Goal: Information Seeking & Learning: Understand process/instructions

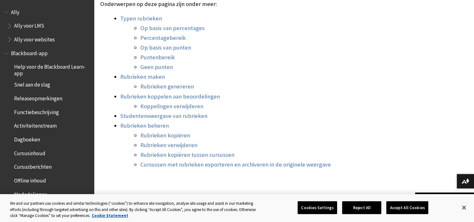
scroll to position [658, 0]
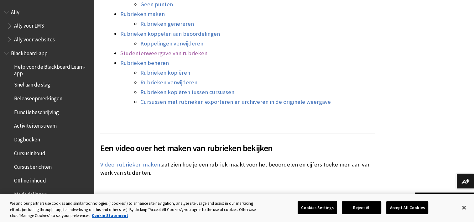
click at [186, 49] on link "Studentenweergave van rubrieken" at bounding box center [163, 53] width 87 height 8
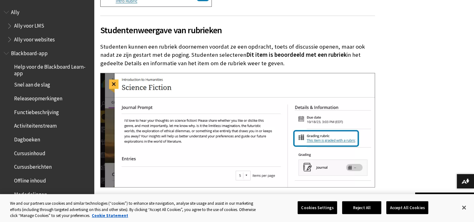
drag, startPoint x: 151, startPoint y: 32, endPoint x: 256, endPoint y: 50, distance: 106.4
click at [256, 50] on p "Studenten kunnen een rubriek doornemen voordat ze een opdracht, toets of discus…" at bounding box center [237, 55] width 275 height 25
drag, startPoint x: 256, startPoint y: 50, endPoint x: 387, endPoint y: 43, distance: 130.8
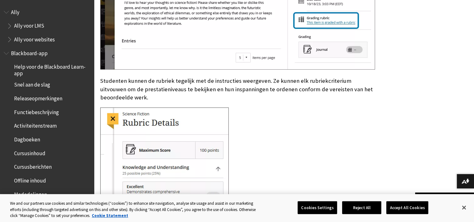
scroll to position [4116, 0]
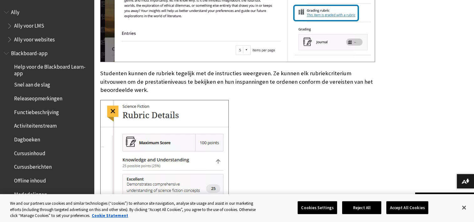
click at [348, 69] on p "Studenten kunnen de rubriek tegelijk met de instructies weergeven. Ze kunnen el…" at bounding box center [237, 81] width 275 height 25
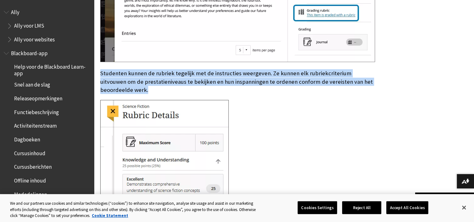
click at [348, 69] on p "Studenten kunnen de rubriek tegelijk met de instructies weergeven. Ze kunnen el…" at bounding box center [237, 81] width 275 height 25
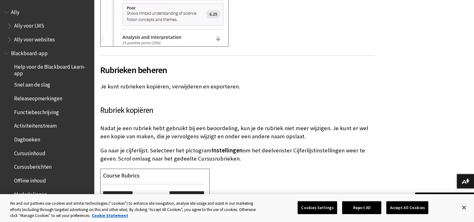
scroll to position [4429, 0]
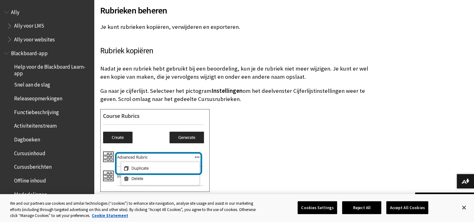
click at [262, 65] on p "Nadat je een rubriek hebt gebruikt bij een beoordeling, kun je de rubriek niet …" at bounding box center [237, 73] width 275 height 16
drag, startPoint x: 262, startPoint y: 56, endPoint x: 253, endPoint y: 73, distance: 19.1
click at [253, 87] on p "Ga naar je cijferlijst. Selecteer het pictogram Instellingen om het deelvenster…" at bounding box center [237, 95] width 275 height 16
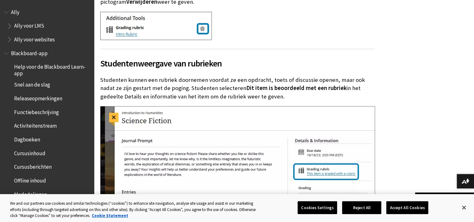
drag, startPoint x: 307, startPoint y: 103, endPoint x: 305, endPoint y: -15, distance: 118.7
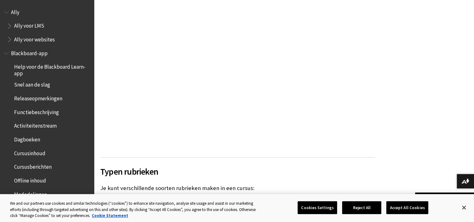
scroll to position [34, 0]
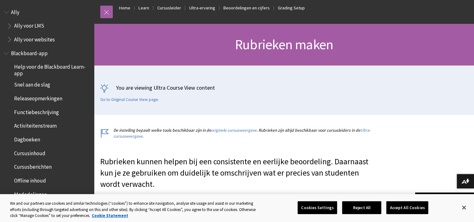
drag, startPoint x: 364, startPoint y: 129, endPoint x: 351, endPoint y: -33, distance: 162.2
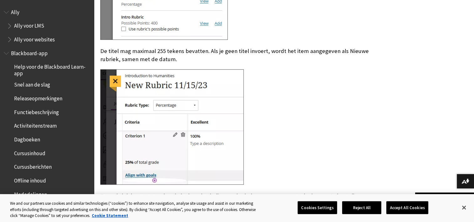
scroll to position [3735, 0]
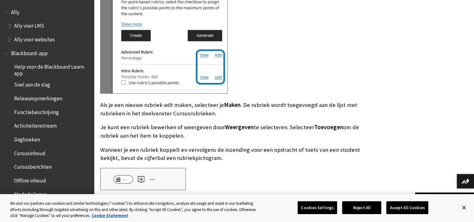
drag, startPoint x: 310, startPoint y: 61, endPoint x: 308, endPoint y: 195, distance: 134.1
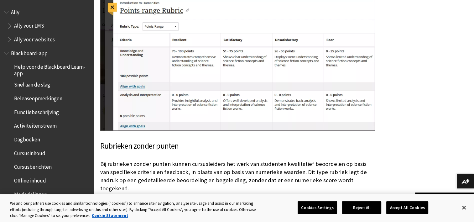
scroll to position [2075, 0]
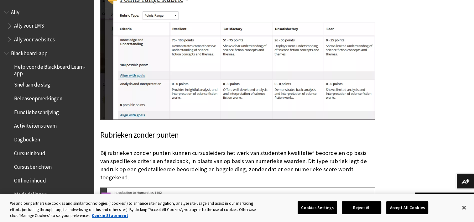
click at [221, 153] on p "Bij rubrieken zonder punten kunnen cursusleiders het werk van studenten kwalita…" at bounding box center [237, 165] width 275 height 33
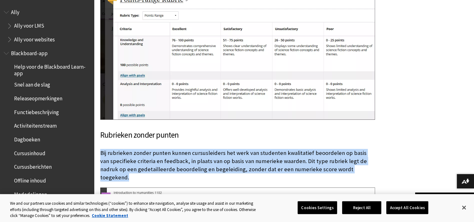
click at [221, 153] on p "Bij rubrieken zonder punten kunnen cursusleiders het werk van studenten kwalita…" at bounding box center [237, 165] width 275 height 33
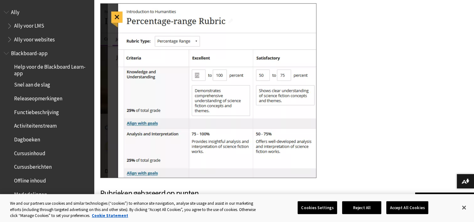
drag, startPoint x: 414, startPoint y: 142, endPoint x: 416, endPoint y: 41, distance: 100.3
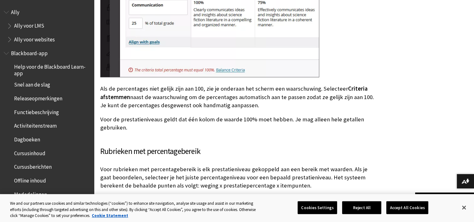
drag, startPoint x: 416, startPoint y: 33, endPoint x: 416, endPoint y: 18, distance: 14.7
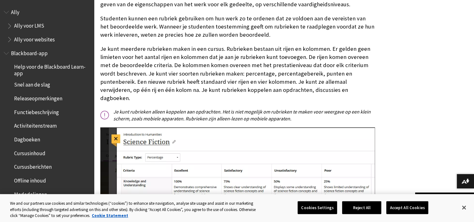
scroll to position [0, 0]
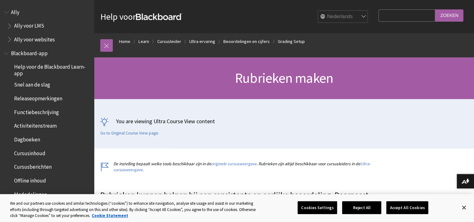
drag, startPoint x: 417, startPoint y: 87, endPoint x: 409, endPoint y: -33, distance: 119.9
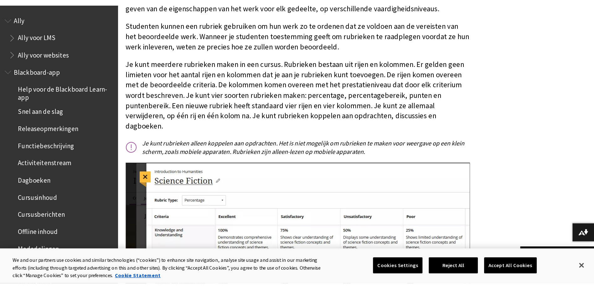
scroll to position [251, 0]
